Goal: Use online tool/utility: Utilize a website feature to perform a specific function

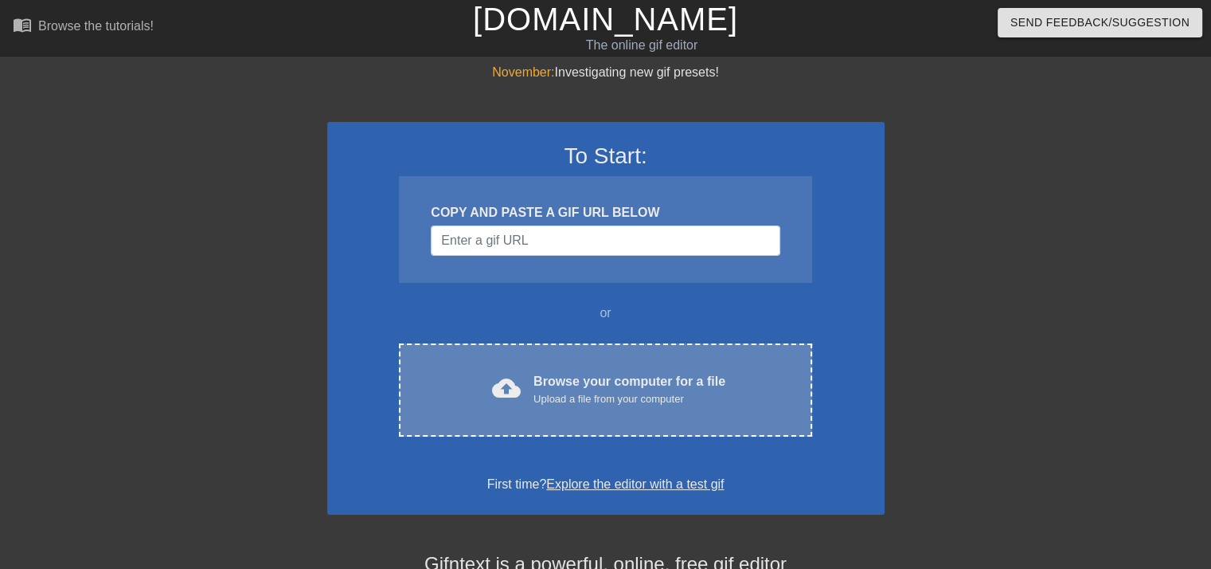
click at [585, 393] on div "Upload a file from your computer" at bounding box center [630, 399] width 192 height 16
click at [554, 383] on div "Browse your computer for a file Upload a file from your computer" at bounding box center [630, 389] width 192 height 35
click at [562, 372] on div "Browse your computer for a file Upload a file from your computer" at bounding box center [630, 389] width 192 height 35
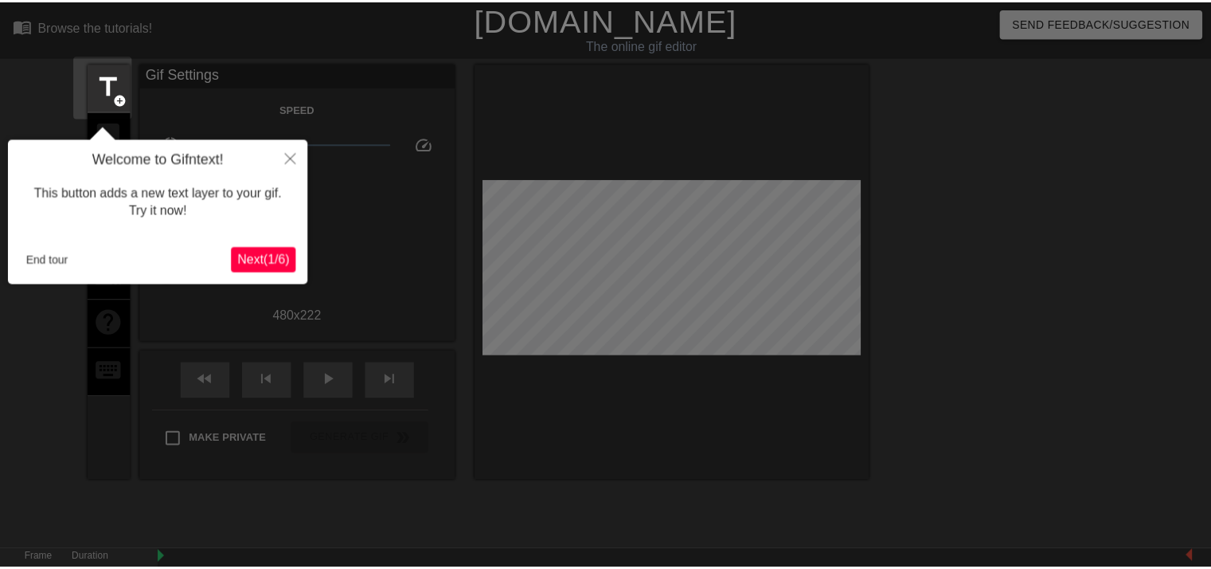
scroll to position [38, 0]
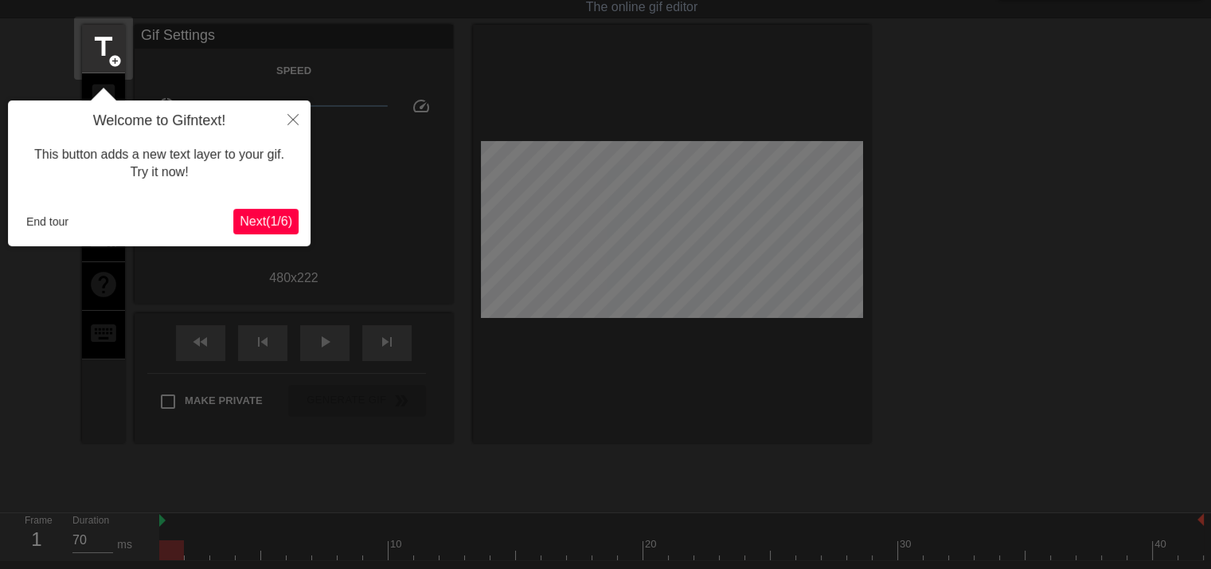
click at [260, 214] on span "Next ( 1 / 6 )" at bounding box center [266, 221] width 53 height 14
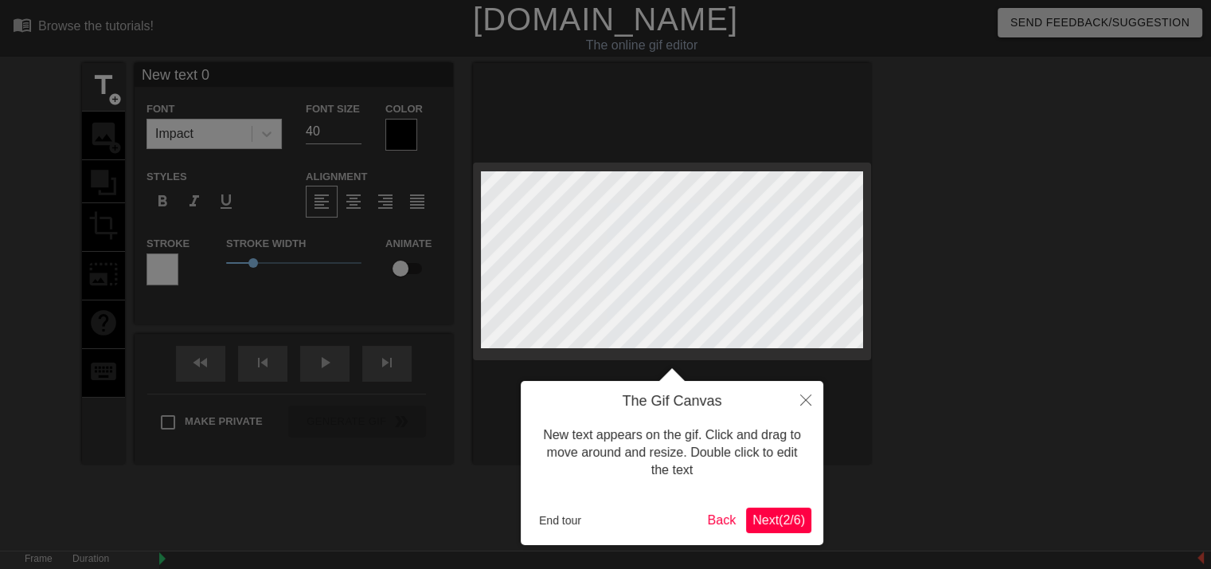
click at [771, 519] on span "Next ( 2 / 6 )" at bounding box center [779, 520] width 53 height 14
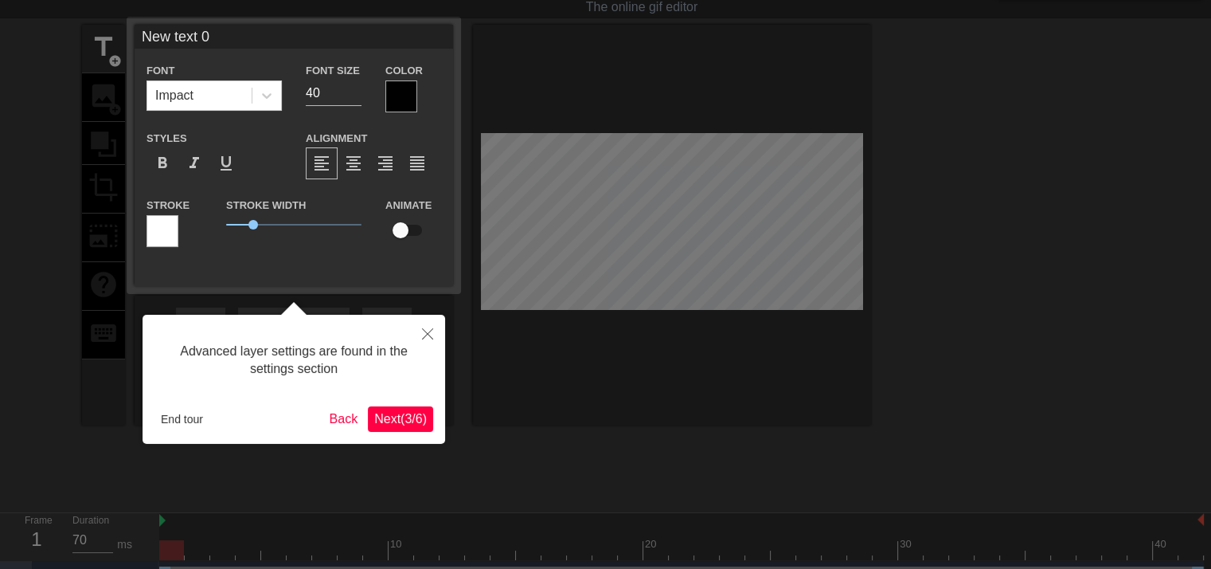
click at [408, 412] on span "Next ( 3 / 6 )" at bounding box center [400, 419] width 53 height 14
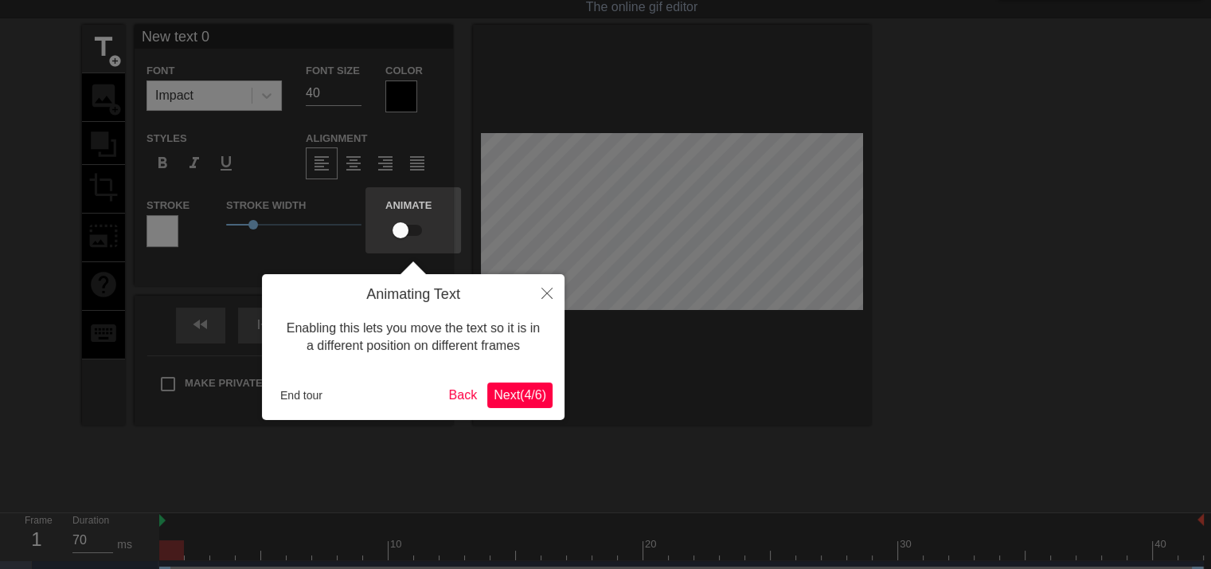
scroll to position [0, 0]
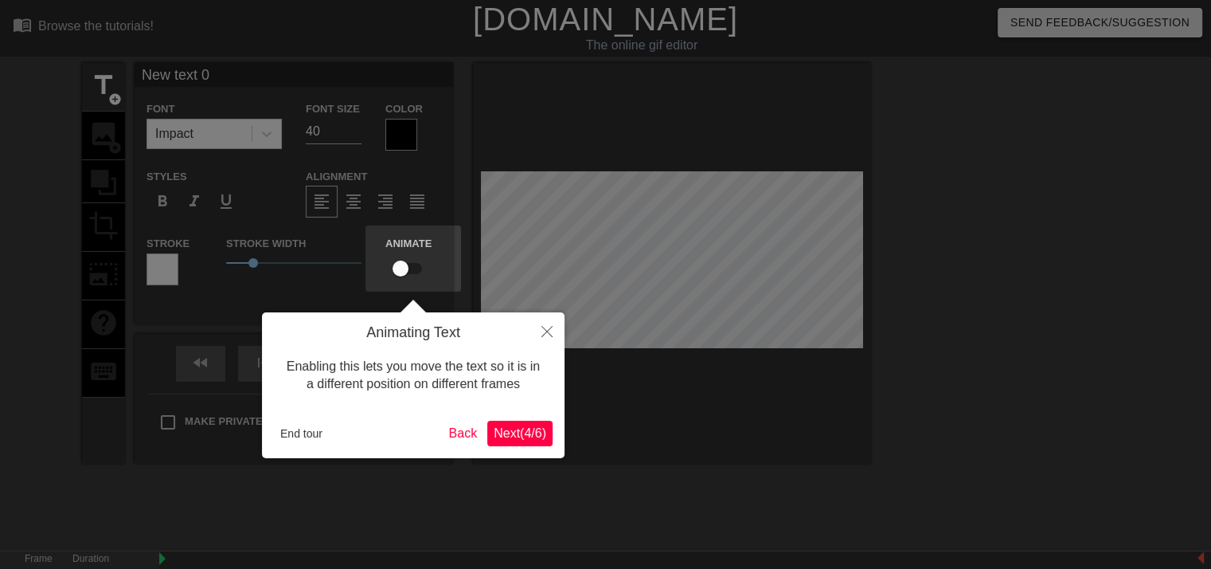
click at [513, 432] on span "Next ( 4 / 6 )" at bounding box center [520, 433] width 53 height 14
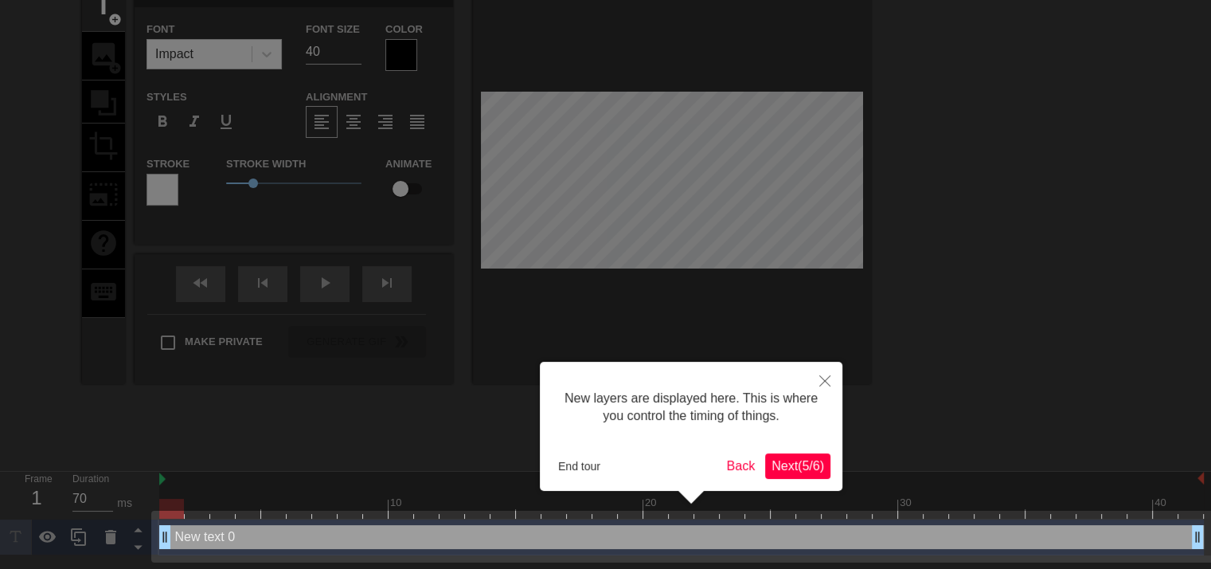
click at [797, 465] on span "Next ( 5 / 6 )" at bounding box center [798, 466] width 53 height 14
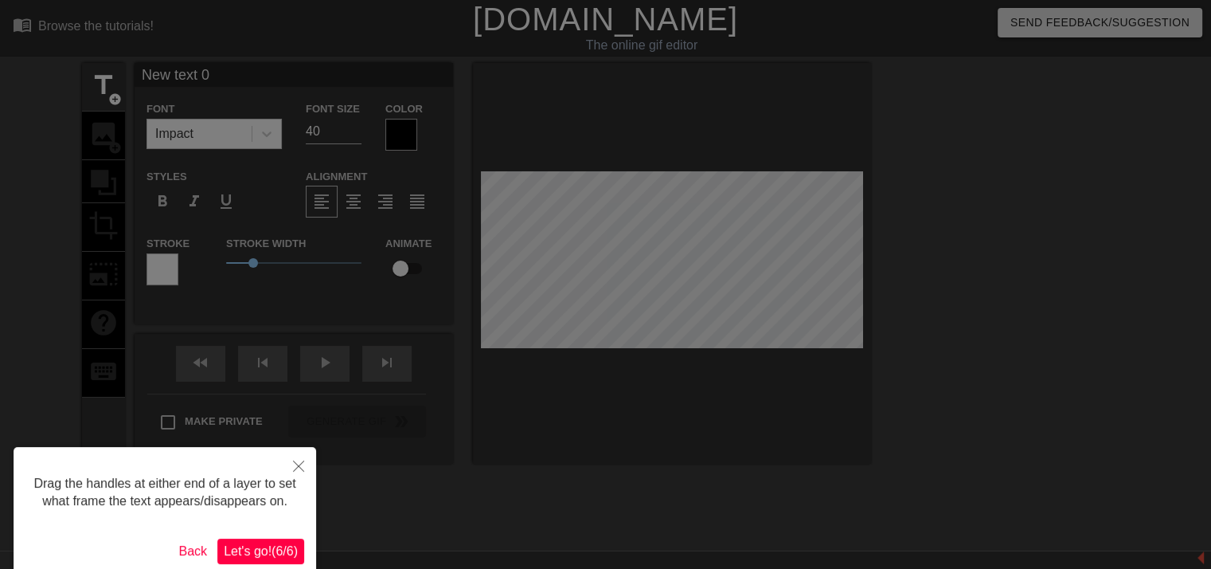
click at [268, 549] on span "Let's go! ( 6 / 6 )" at bounding box center [261, 551] width 74 height 14
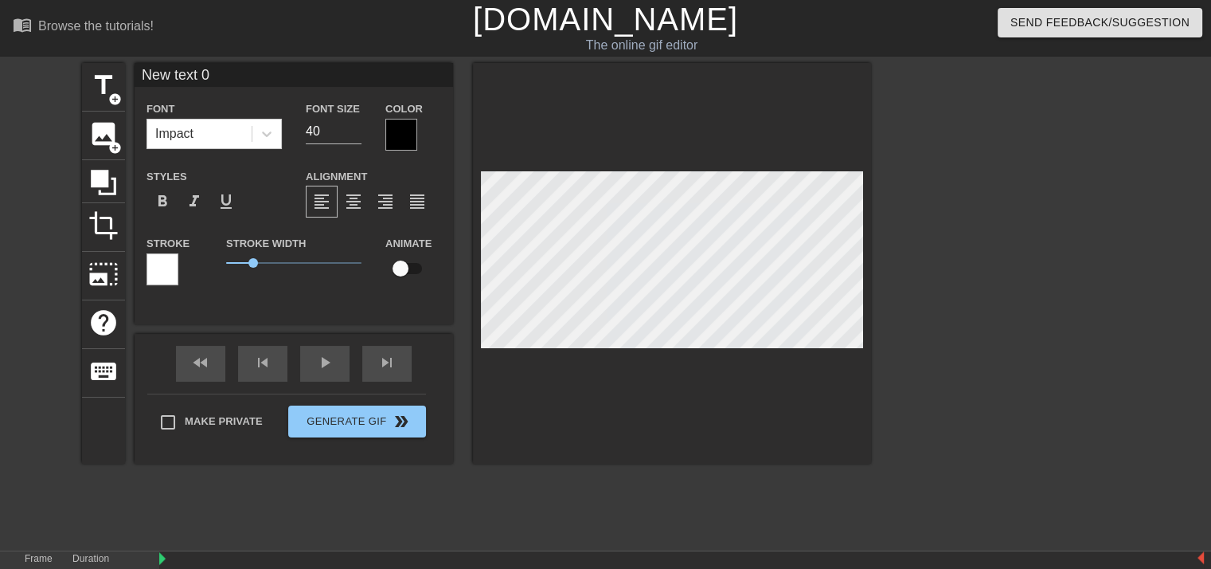
click at [678, 151] on div at bounding box center [672, 263] width 398 height 401
click at [678, 160] on div at bounding box center [672, 263] width 398 height 401
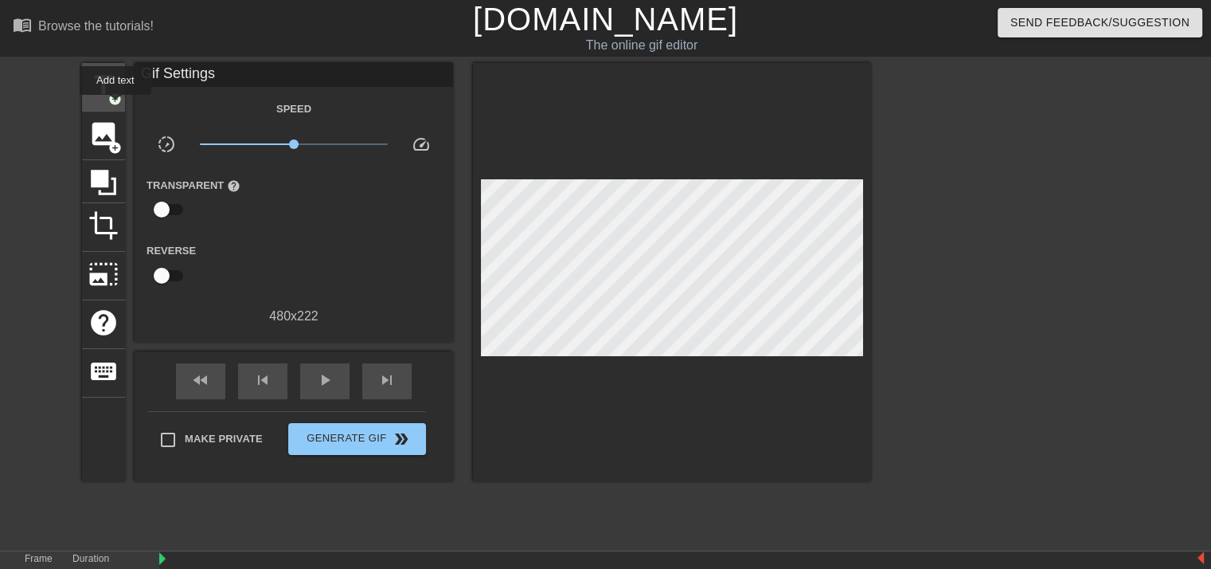
click at [115, 106] on div "title add_circle" at bounding box center [103, 87] width 43 height 49
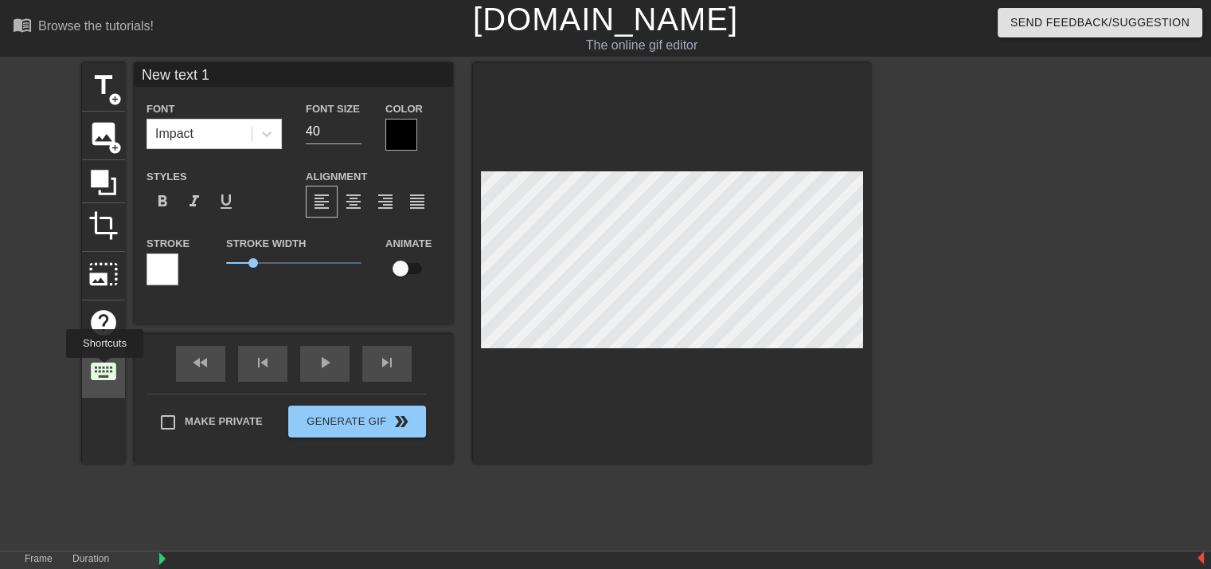
click at [104, 369] on span "keyboard" at bounding box center [103, 371] width 30 height 30
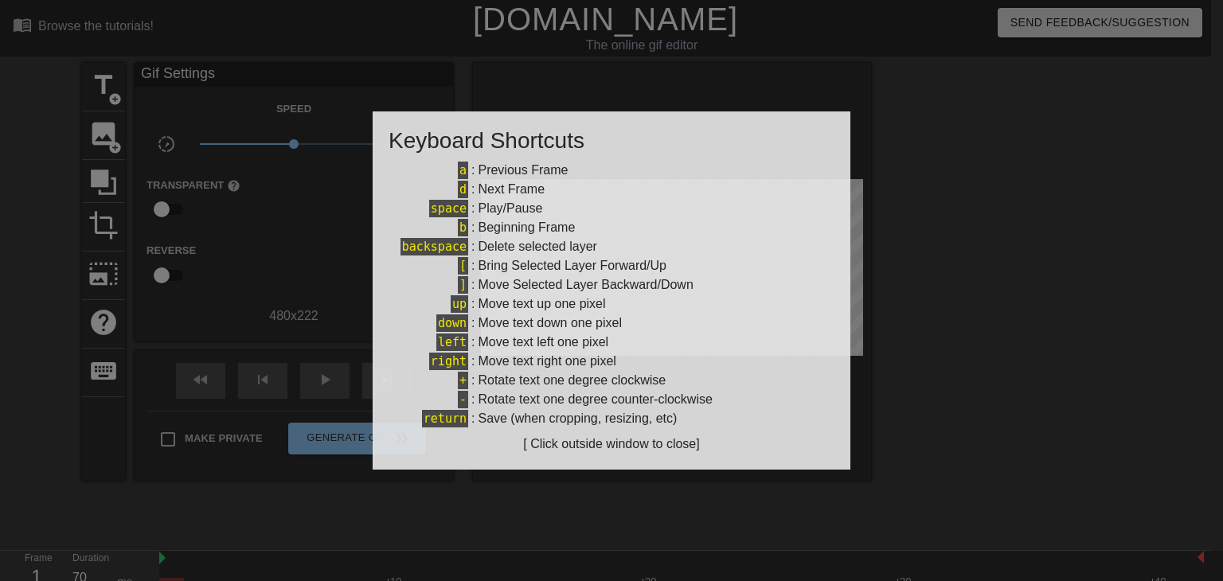
click at [1097, 347] on div at bounding box center [611, 290] width 1223 height 581
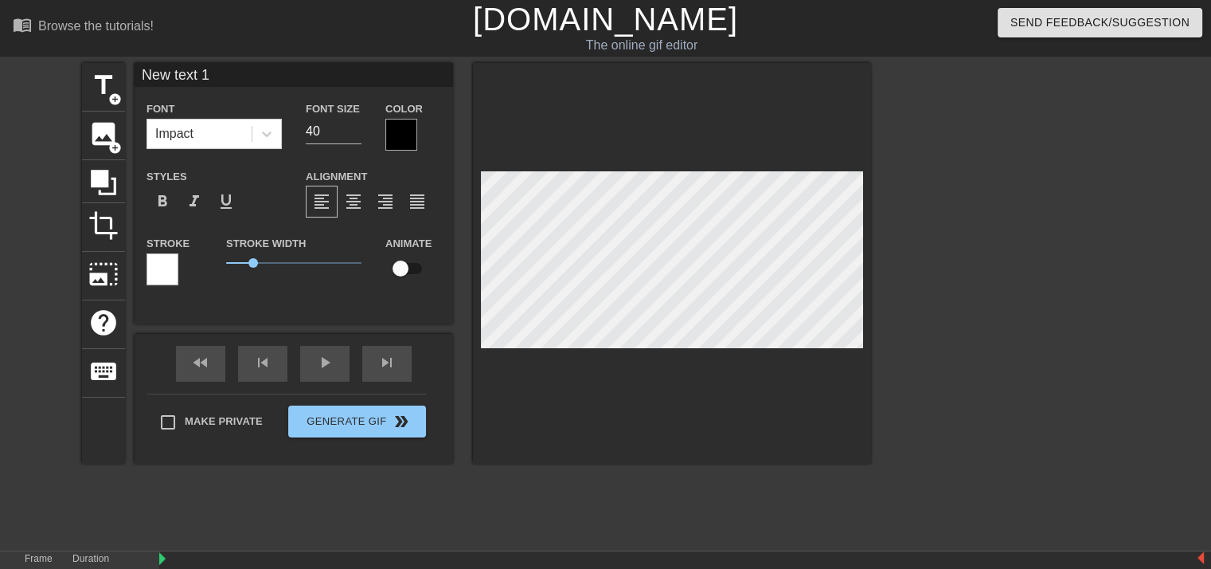
click at [655, 153] on div at bounding box center [672, 263] width 398 height 401
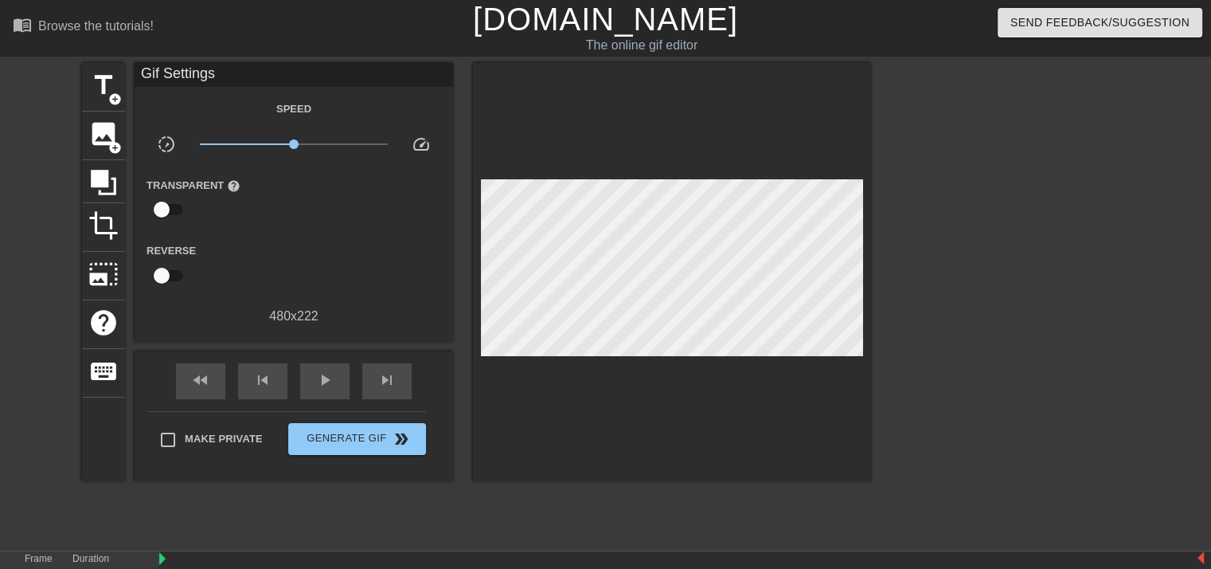
click at [655, 153] on div at bounding box center [672, 272] width 398 height 418
